Goal: Task Accomplishment & Management: Manage account settings

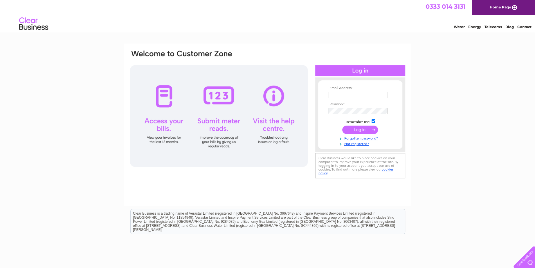
type input "nakio.chamvua@skynetworldwide.com"
click at [358, 127] on input "submit" at bounding box center [360, 130] width 36 height 8
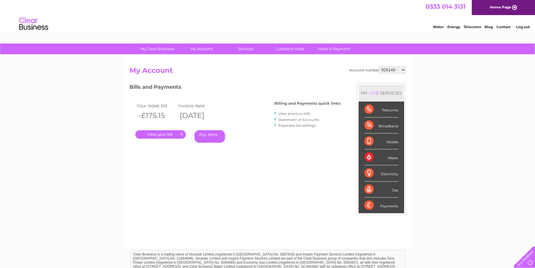
click at [392, 68] on select "926149 30320766" at bounding box center [392, 69] width 26 height 7
select select "30320766"
click at [379, 66] on select "926149 30320766" at bounding box center [392, 69] width 26 height 7
click at [157, 134] on link "." at bounding box center [160, 134] width 51 height 8
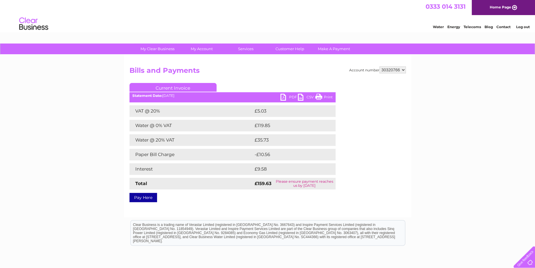
click at [286, 97] on link "PDF" at bounding box center [288, 98] width 17 height 8
